Goal: Task Accomplishment & Management: Complete application form

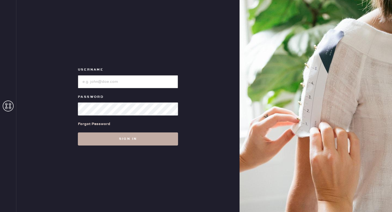
type input "reformationseattle"
click at [125, 138] on button "Sign in" at bounding box center [128, 138] width 100 height 13
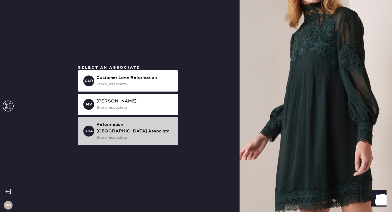
click at [154, 134] on div "store_associate" at bounding box center [134, 137] width 77 height 6
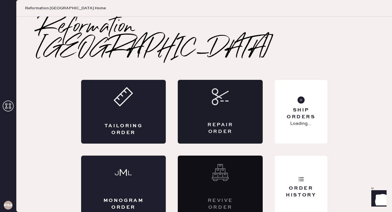
click at [230, 100] on div "Repair Order" at bounding box center [220, 112] width 85 height 64
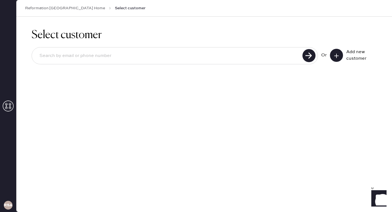
click at [135, 55] on input at bounding box center [168, 56] width 266 height 13
click at [272, 56] on input at bounding box center [168, 56] width 266 height 13
type input "[PERSON_NAME][EMAIL_ADDRESS][DOMAIN_NAME]"
click at [307, 54] on use at bounding box center [308, 55] width 13 height 13
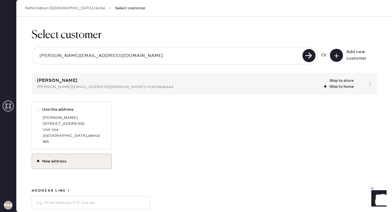
click at [76, 123] on div "[STREET_ADDRESS]" at bounding box center [75, 124] width 65 height 6
click at [36, 107] on input "Use this address" at bounding box center [36, 106] width 0 height 0
radio input "true"
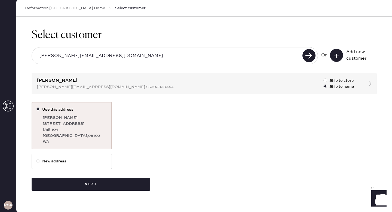
click at [68, 160] on label "New address" at bounding box center [71, 161] width 71 height 6
click at [36, 158] on input "New address" at bounding box center [36, 158] width 0 height 0
radio input "true"
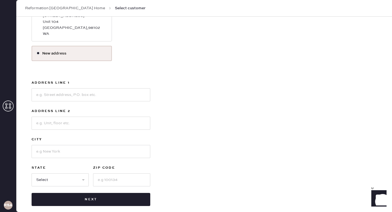
scroll to position [114, 0]
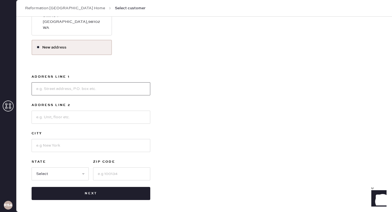
click at [92, 94] on input at bounding box center [91, 88] width 119 height 13
type input "[STREET_ADDRESS]"
click at [97, 112] on input at bounding box center [91, 117] width 119 height 13
click at [136, 173] on input at bounding box center [121, 173] width 57 height 13
type input "98112"
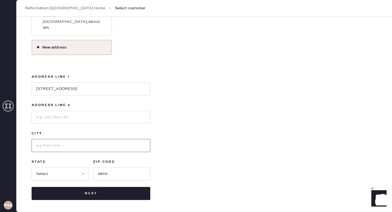
click at [103, 142] on input at bounding box center [91, 145] width 119 height 13
type input "[GEOGRAPHIC_DATA]"
click at [84, 172] on select "Select AK AL AR AZ CA CO CT [GEOGRAPHIC_DATA] DE FL [GEOGRAPHIC_DATA] HI [GEOGR…" at bounding box center [60, 173] width 57 height 13
select select "WA"
click at [32, 167] on select "Select AK AL AR AZ CA CO CT [GEOGRAPHIC_DATA] DE FL [GEOGRAPHIC_DATA] HI [GEOGR…" at bounding box center [60, 173] width 57 height 13
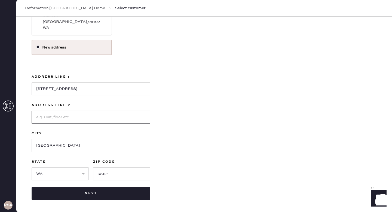
click at [84, 114] on input at bounding box center [91, 117] width 119 height 13
type input "Unit B"
click at [168, 96] on div "Use this address [PERSON_NAME] [STREET_ADDRESS] New address Address Line [GEOGR…" at bounding box center [204, 94] width 345 height 212
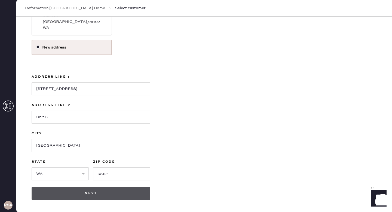
click at [105, 194] on button "Next" at bounding box center [91, 193] width 119 height 13
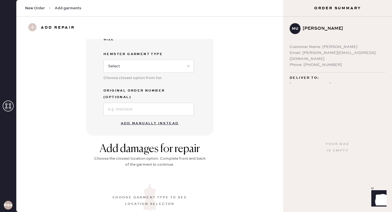
click at [152, 118] on button "Add manually instead" at bounding box center [150, 123] width 65 height 11
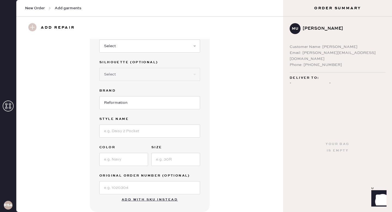
scroll to position [13, 0]
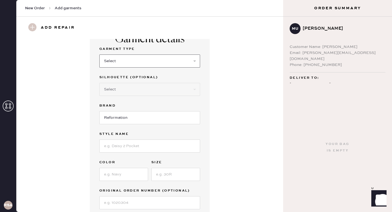
click at [125, 61] on select "Select Basic Skirt Jeans Leggings Pants Shorts Basic Sleeved Dress Basic Sleeve…" at bounding box center [149, 60] width 101 height 13
select select "2"
click at [99, 54] on select "Select Basic Skirt Jeans Leggings Pants Shorts Basic Sleeved Dress Basic Sleeve…" at bounding box center [149, 60] width 101 height 13
click at [126, 145] on input at bounding box center [149, 145] width 101 height 13
type input "[PERSON_NAME] High Rise Wide Leg Jeans"
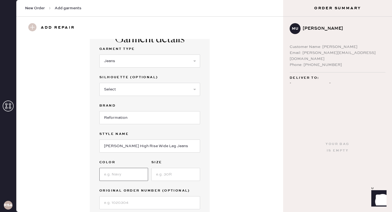
click at [125, 177] on input at bounding box center [123, 174] width 49 height 13
type input "[PERSON_NAME]"
click at [175, 175] on input at bounding box center [175, 174] width 49 height 13
type input "25"
click at [252, 175] on div "Garment details Garment Type Select Basic Skirt Jeans Leggings Pants Shorts Bas…" at bounding box center [149, 126] width 247 height 201
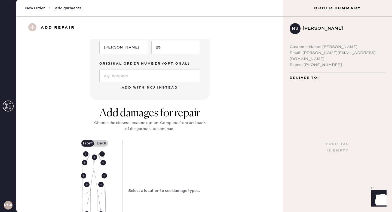
scroll to position [147, 0]
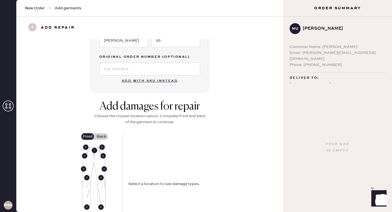
click at [95, 150] on use at bounding box center [94, 150] width 5 height 5
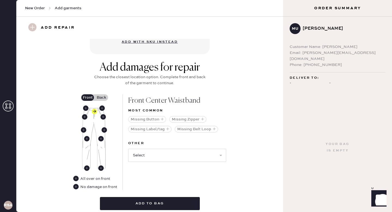
scroll to position [186, 0]
click at [218, 154] on select "Select Broken / Ripped Hem Broken Beads Broken Belt Loop Broken Button Broken E…" at bounding box center [177, 154] width 98 height 13
select select "1740"
click at [128, 148] on select "Select Broken / Ripped Hem Broken Beads Broken Belt Loop Broken Button Broken E…" at bounding box center [177, 154] width 98 height 13
select select
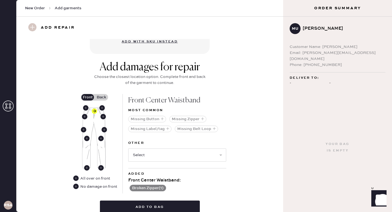
click at [103, 99] on label "Back" at bounding box center [101, 97] width 14 height 7
click at [101, 97] on input "Back" at bounding box center [101, 97] width 0 height 0
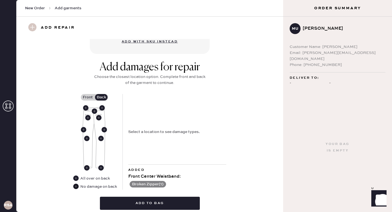
click at [78, 187] on use at bounding box center [75, 185] width 5 height 5
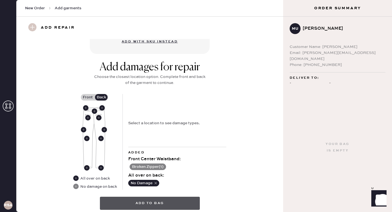
click at [134, 202] on button "Add to bag" at bounding box center [150, 203] width 100 height 13
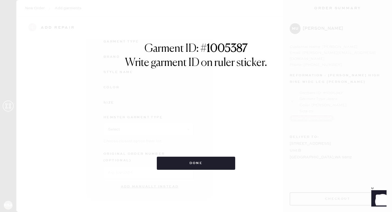
scroll to position [56, 0]
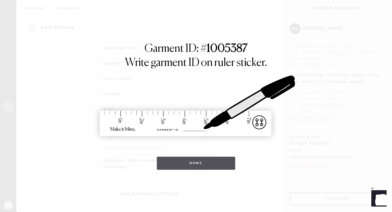
click at [194, 158] on button "Done" at bounding box center [196, 163] width 79 height 13
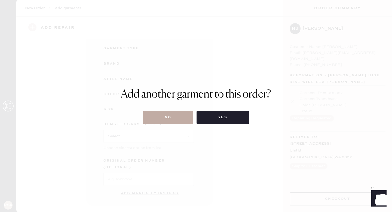
click at [172, 116] on button "No" at bounding box center [168, 117] width 50 height 13
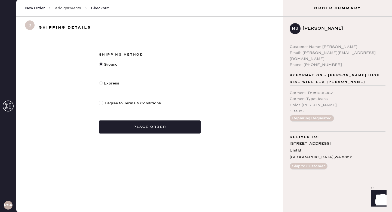
click at [114, 104] on span "I agree to Terms & Conditions" at bounding box center [133, 103] width 56 height 6
click at [99, 100] on input "I agree to Terms & Conditions" at bounding box center [99, 100] width 0 height 0
checkbox input "true"
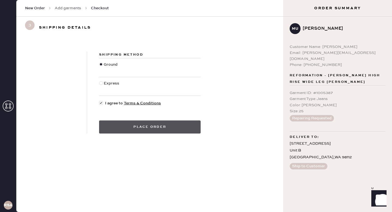
click at [124, 125] on button "Place order" at bounding box center [150, 126] width 102 height 13
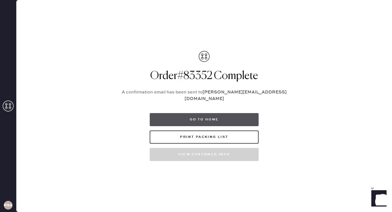
click at [193, 116] on button "Go to home" at bounding box center [204, 119] width 109 height 13
